Goal: Information Seeking & Learning: Understand process/instructions

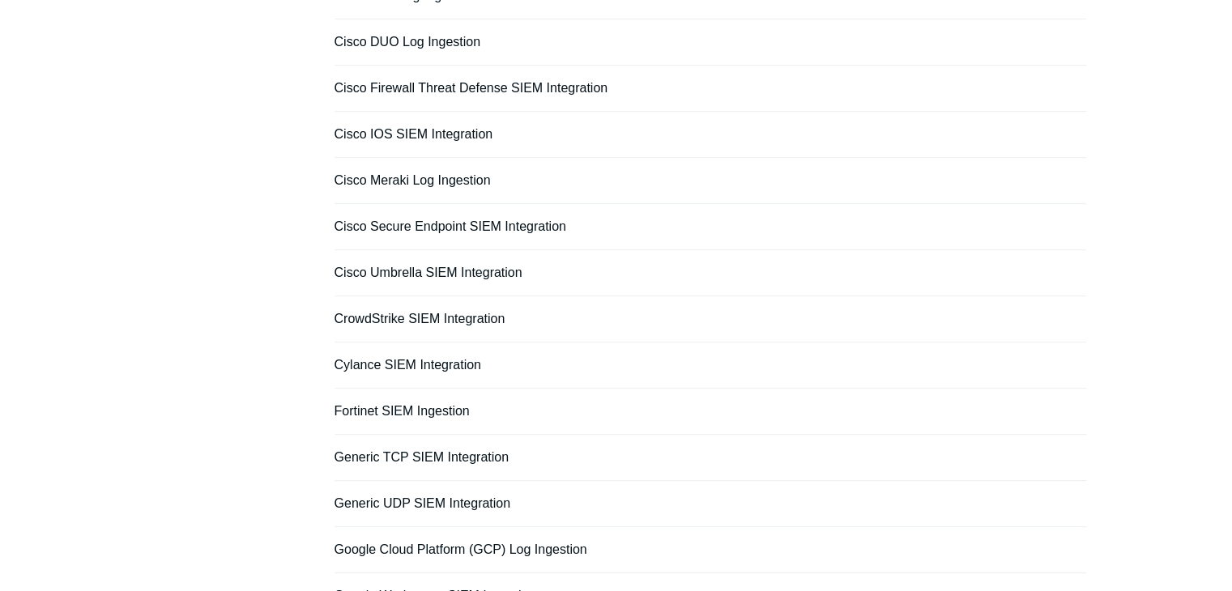
scroll to position [1134, 0]
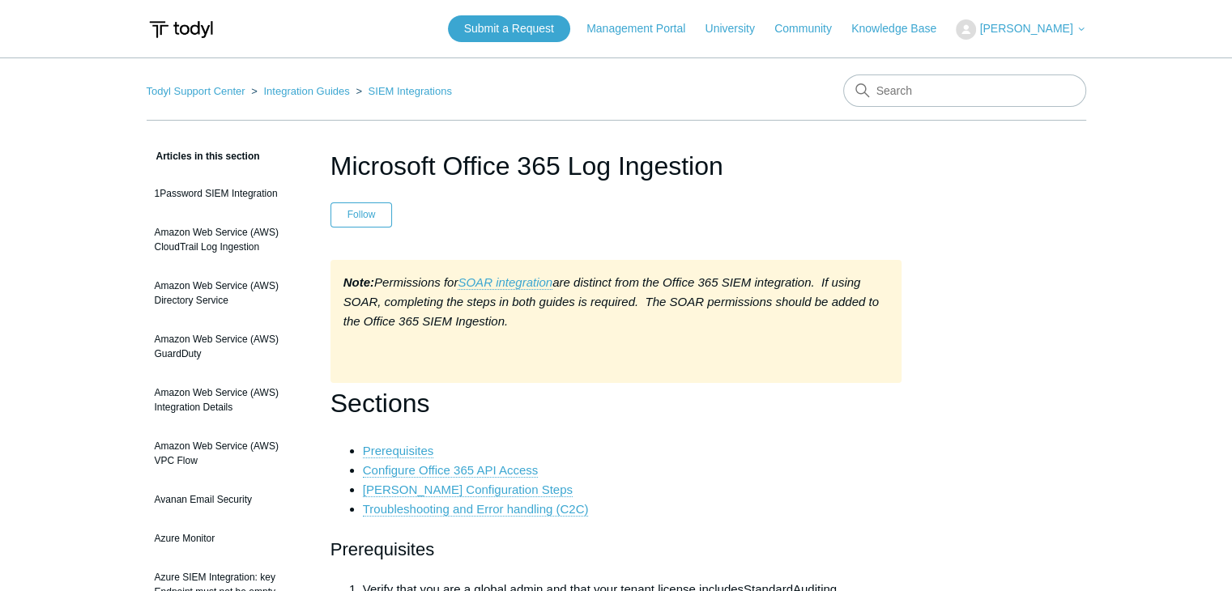
click at [1027, 36] on button "[PERSON_NAME]" at bounding box center [1021, 29] width 130 height 20
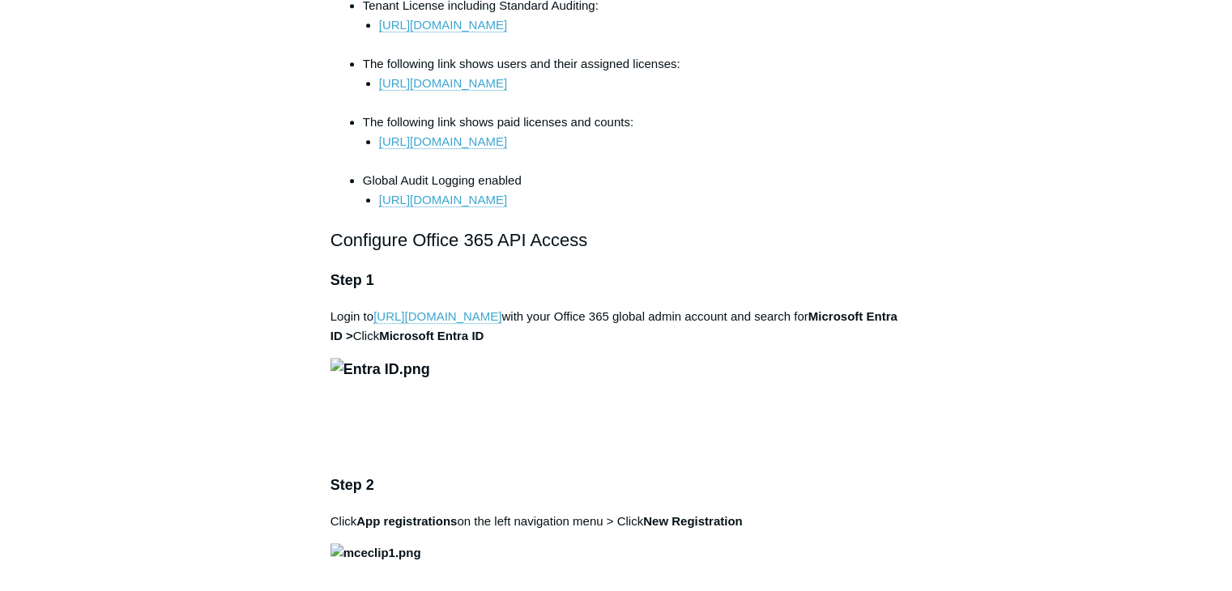
scroll to position [972, 0]
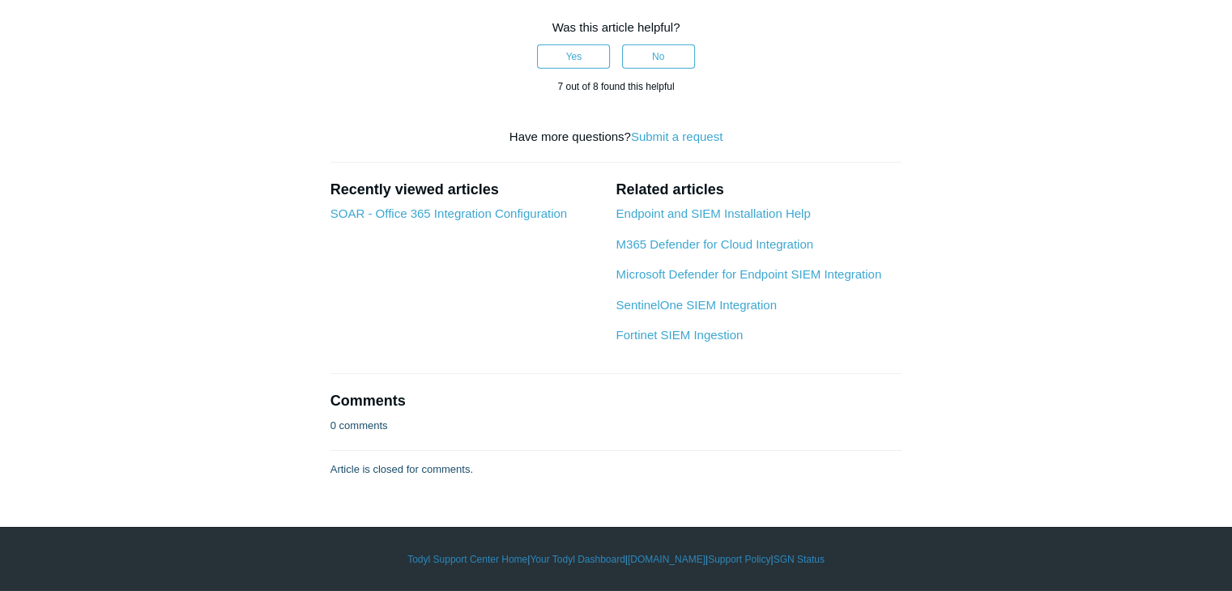
scroll to position [6156, 0]
